Goal: Information Seeking & Learning: Learn about a topic

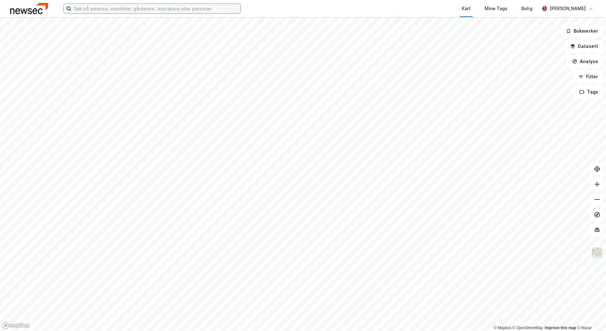
click at [216, 11] on input at bounding box center [155, 9] width 169 height 10
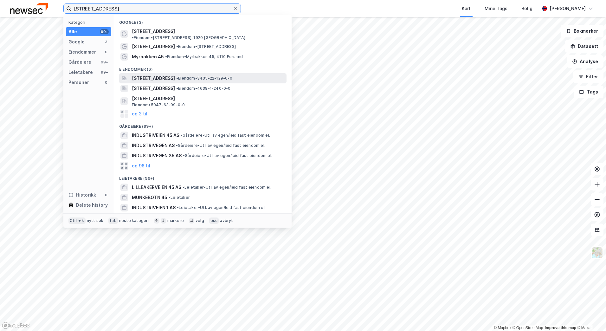
type input "[STREET_ADDRESS]"
click at [178, 76] on span "•" at bounding box center [177, 78] width 2 height 5
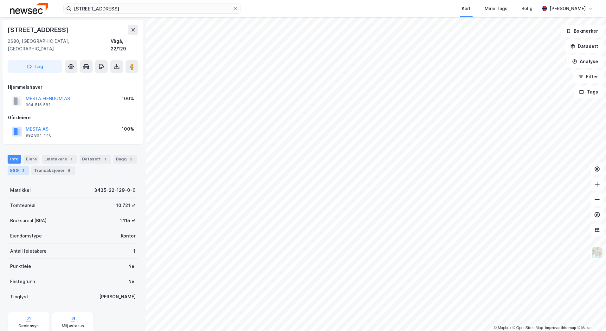
click at [18, 166] on div "ESG 2" at bounding box center [18, 170] width 21 height 9
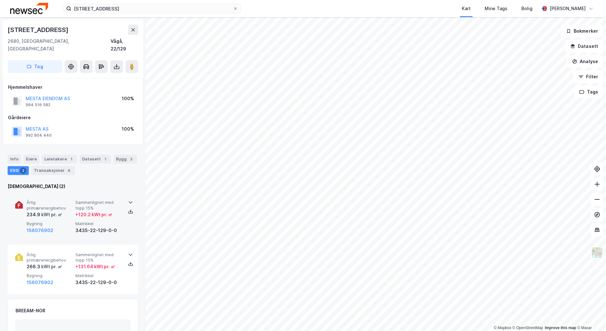
click at [126, 200] on div at bounding box center [131, 202] width 10 height 5
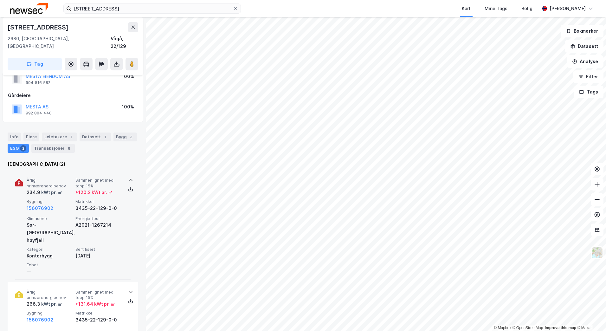
scroll to position [32, 0]
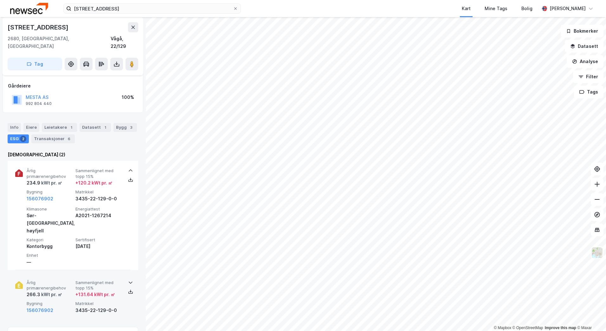
click at [128, 280] on icon at bounding box center [130, 282] width 5 height 5
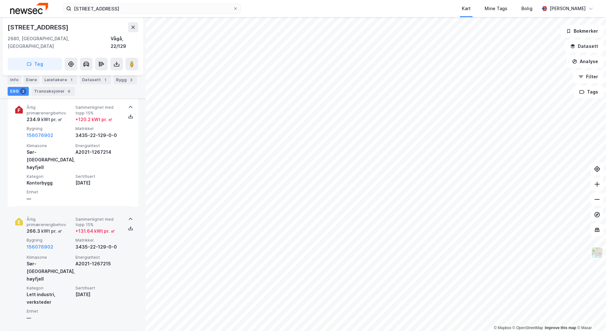
scroll to position [63, 0]
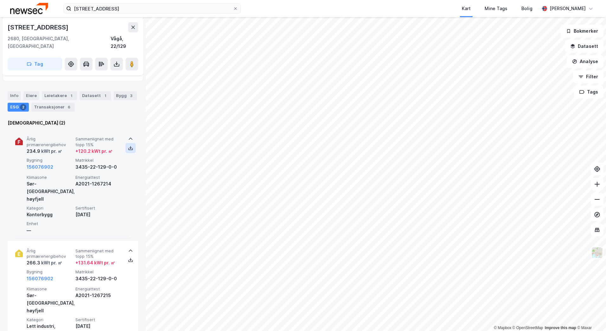
click at [128, 145] on icon at bounding box center [130, 147] width 5 height 5
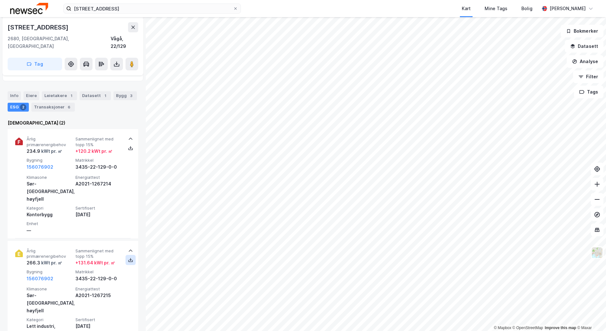
click at [131, 257] on icon at bounding box center [130, 259] width 5 height 5
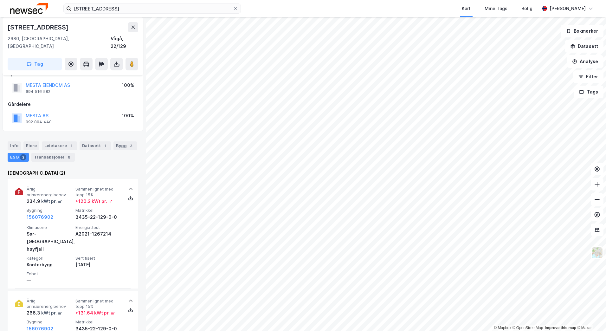
scroll to position [0, 0]
